Goal: Information Seeking & Learning: Check status

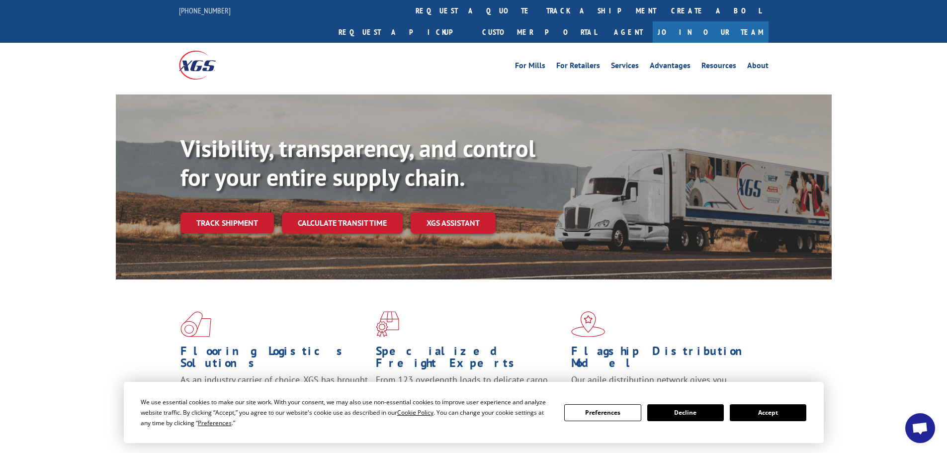
drag, startPoint x: 794, startPoint y: 419, endPoint x: 784, endPoint y: 406, distance: 17.0
click at [793, 415] on button "Accept" at bounding box center [768, 412] width 77 height 17
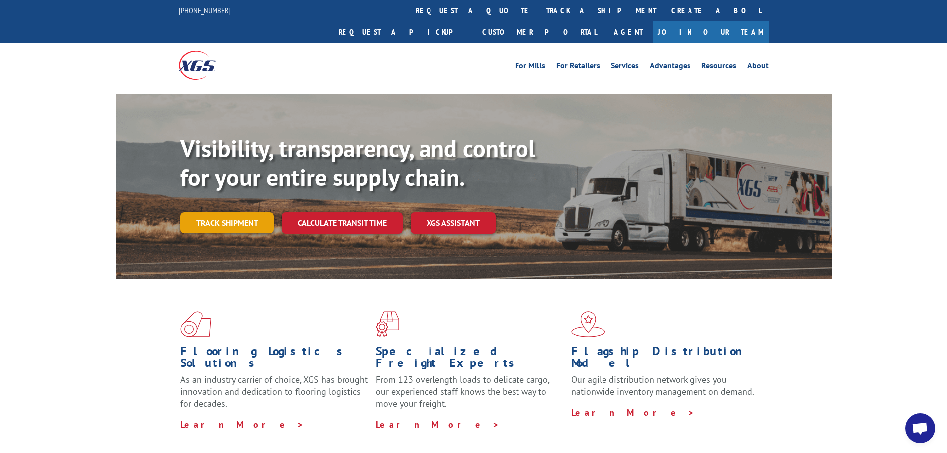
click at [250, 212] on link "Track shipment" at bounding box center [226, 222] width 93 height 21
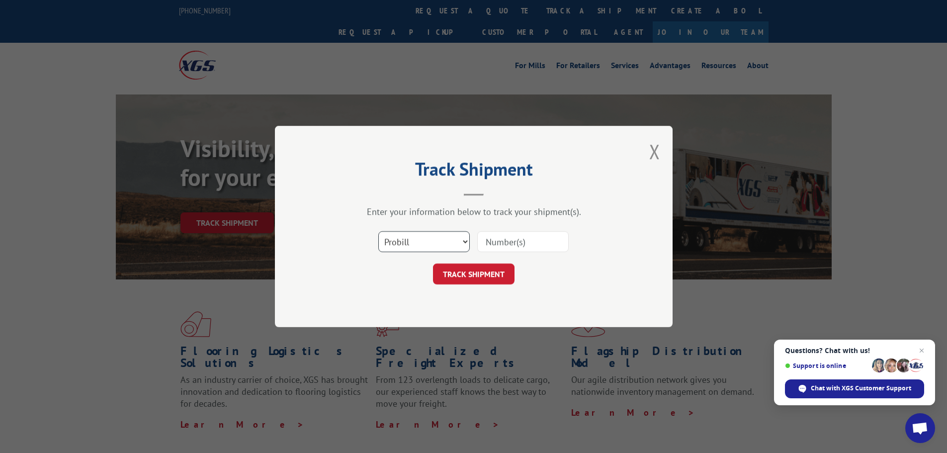
click at [400, 238] on select "Select category... Probill BOL PO" at bounding box center [423, 241] width 91 height 21
select select "po"
click at [378, 231] on select "Select category... Probill BOL PO" at bounding box center [423, 241] width 91 height 21
click at [497, 245] on input at bounding box center [522, 241] width 91 height 21
paste input "04523084"
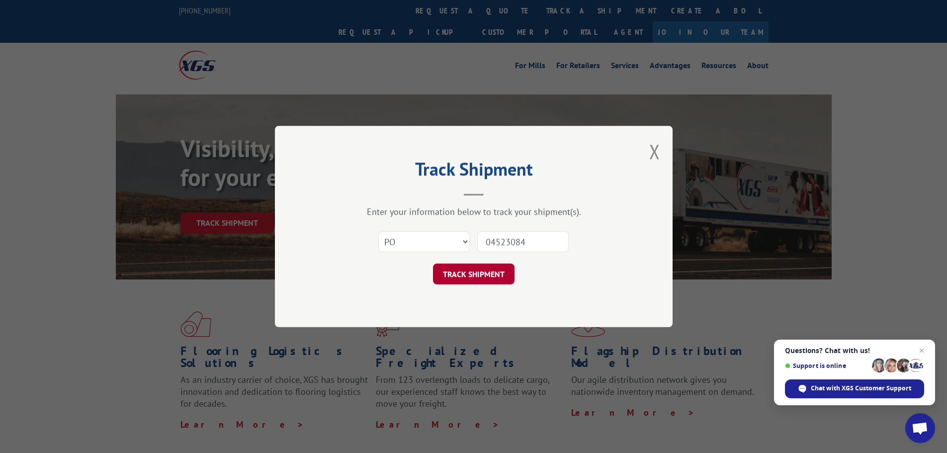
type input "04523084"
click at [489, 268] on button "TRACK SHIPMENT" at bounding box center [474, 273] width 82 height 21
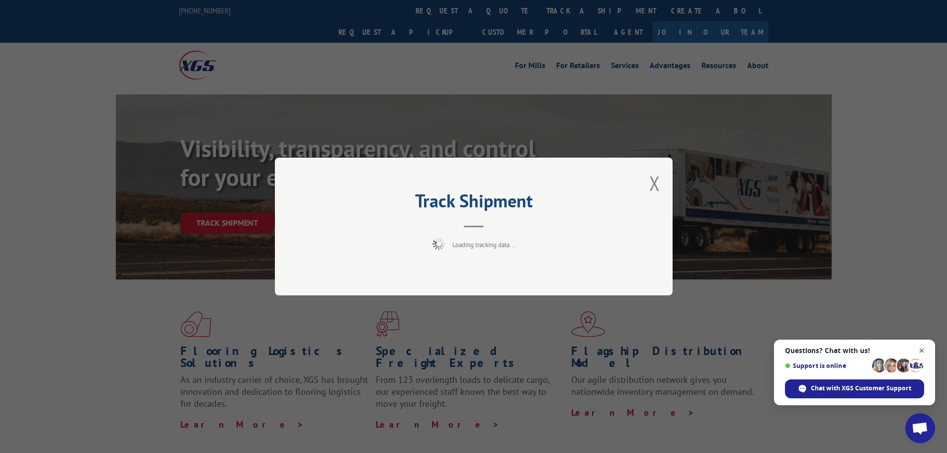
click at [920, 350] on span "Close chat" at bounding box center [921, 350] width 12 height 12
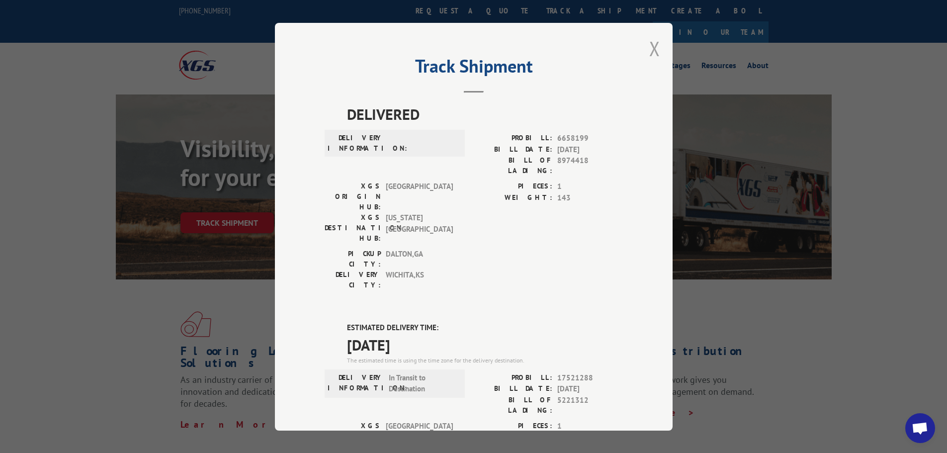
click at [655, 50] on button "Close modal" at bounding box center [654, 48] width 11 height 26
